Goal: Register for event/course

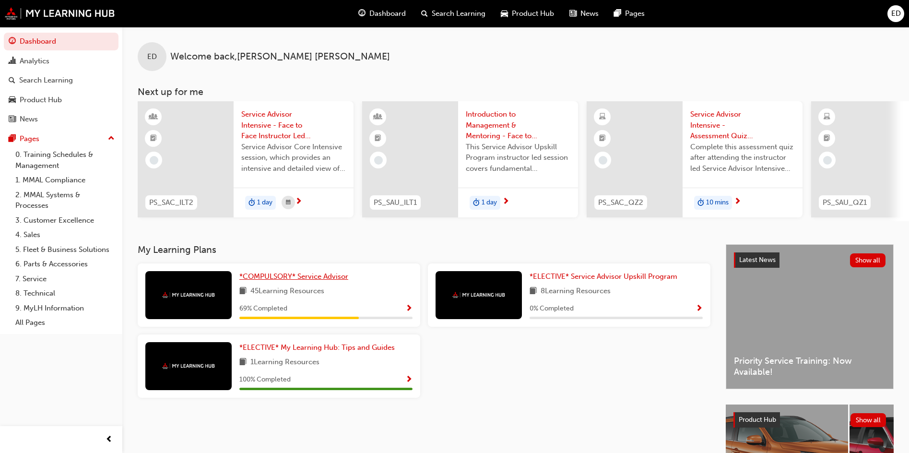
click at [340, 281] on span "*COMPULSORY* Service Advisor" at bounding box center [293, 276] width 109 height 9
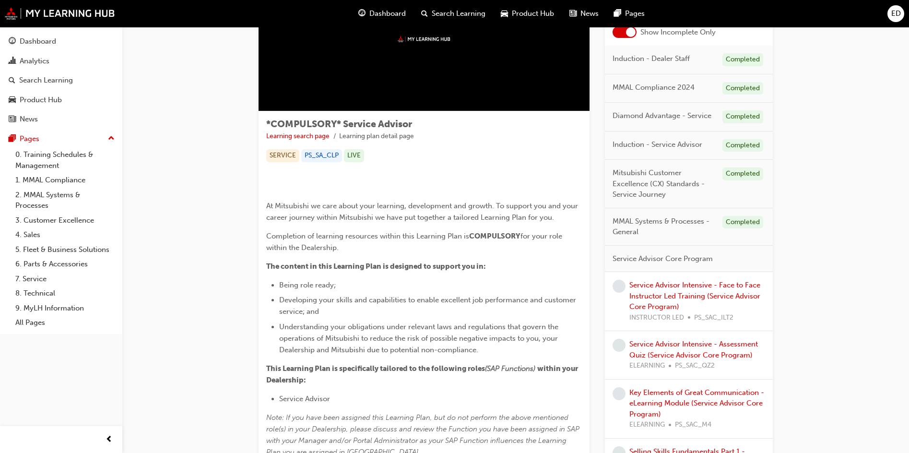
scroll to position [96, 0]
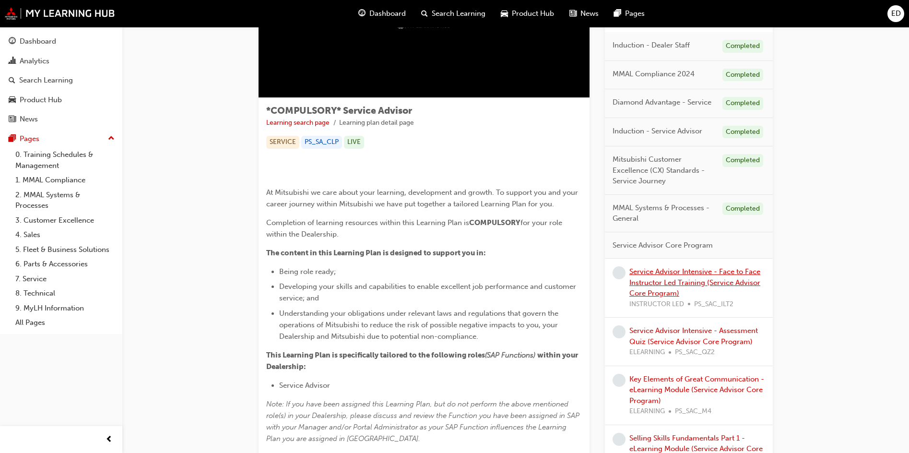
click at [723, 282] on link "Service Advisor Intensive - Face to Face Instructor Led Training (Service Advis…" at bounding box center [694, 282] width 131 height 30
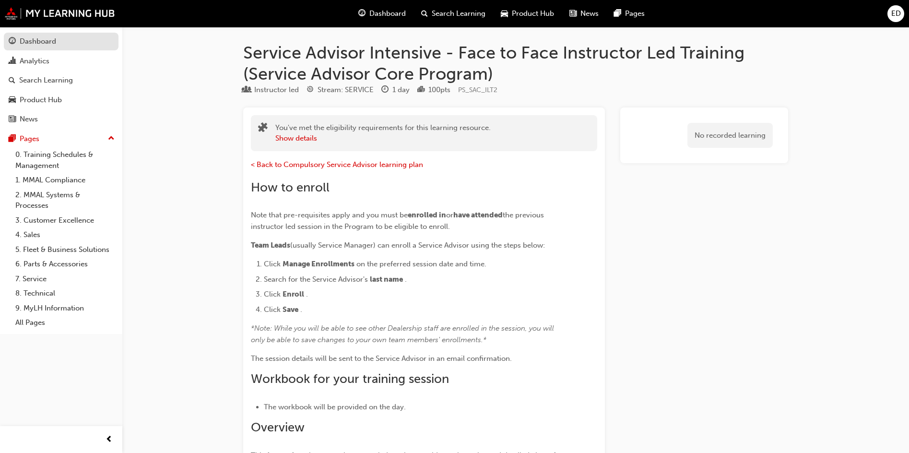
drag, startPoint x: 58, startPoint y: 38, endPoint x: 59, endPoint y: 46, distance: 7.8
click at [58, 39] on div "Dashboard" at bounding box center [61, 41] width 105 height 12
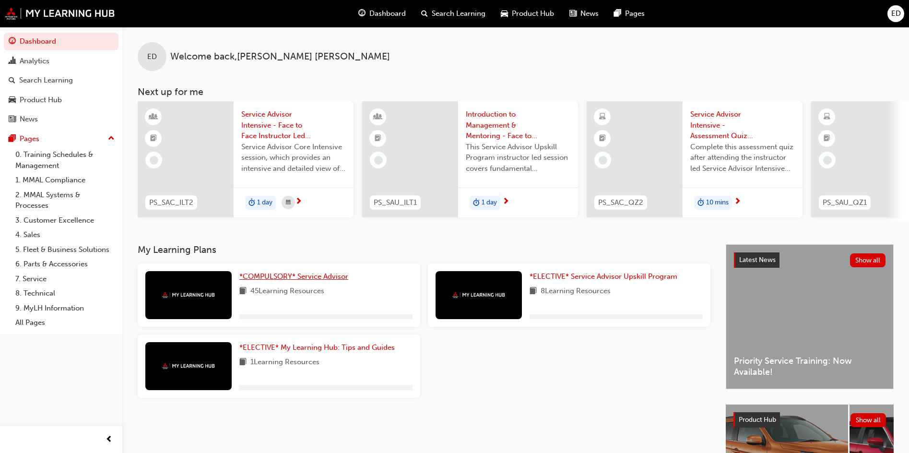
click at [330, 280] on span "*COMPULSORY* Service Advisor" at bounding box center [293, 276] width 109 height 9
